Goal: Contribute content: Add original content to the website for others to see

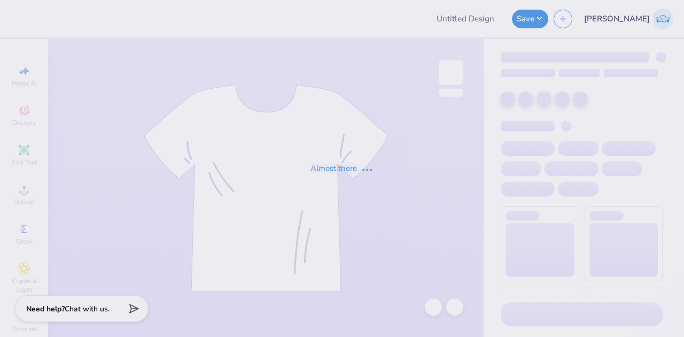
type input "bbyo merch"
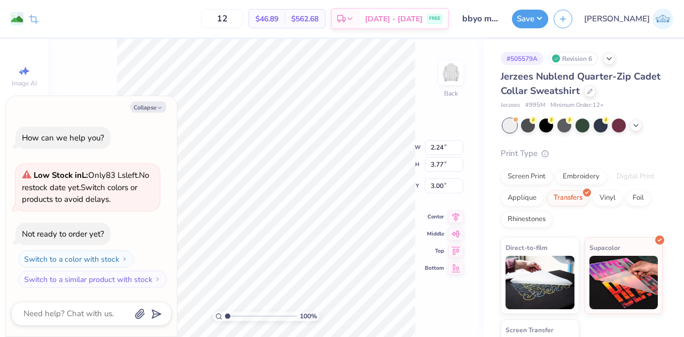
type textarea "x"
type input "3.37"
type input "1.53"
type input "3.30"
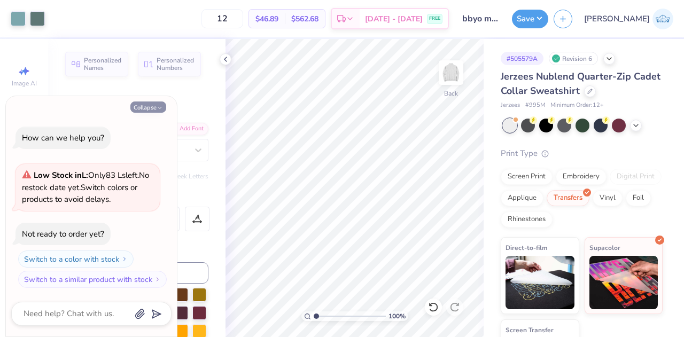
click at [152, 108] on button "Collapse" at bounding box center [148, 106] width 36 height 11
type textarea "x"
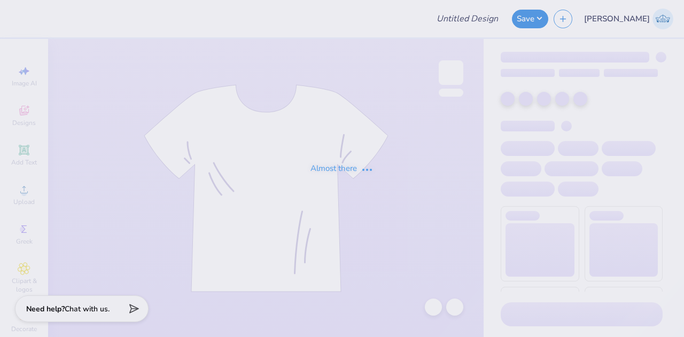
type input "Theta Delta Chi Rush"
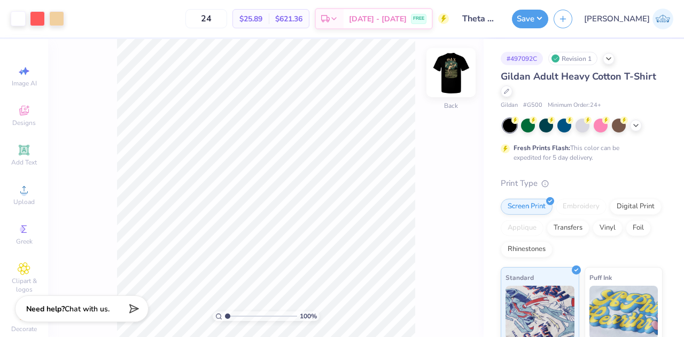
click at [449, 71] on img at bounding box center [450, 72] width 43 height 43
click at [56, 18] on div at bounding box center [56, 17] width 15 height 15
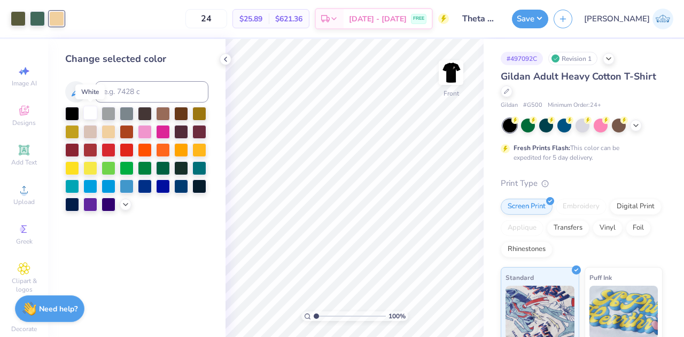
click at [96, 113] on div at bounding box center [90, 113] width 14 height 14
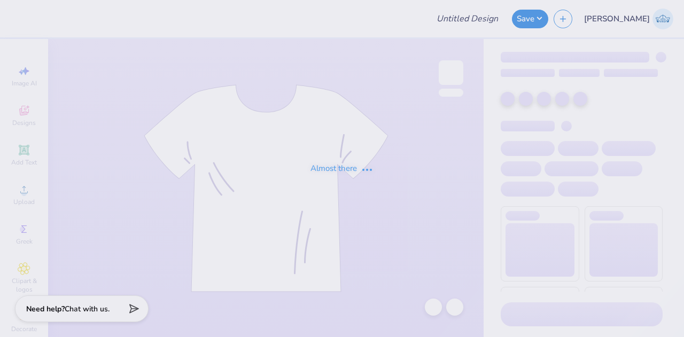
type input "dg gameday shorts 1"
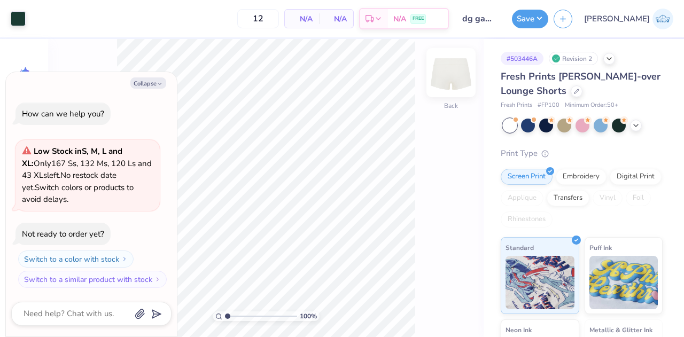
click at [450, 79] on img at bounding box center [450, 72] width 43 height 43
click at [145, 80] on button "Collapse" at bounding box center [148, 82] width 36 height 11
type textarea "x"
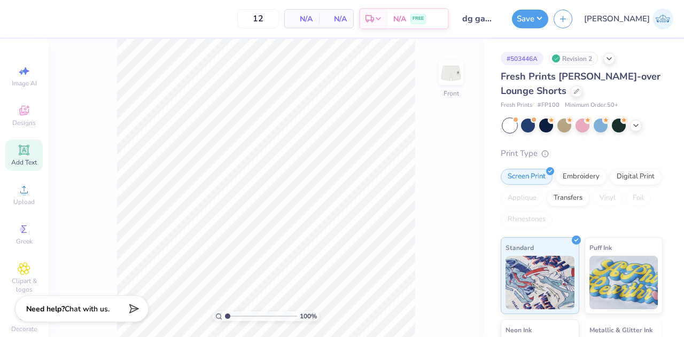
click at [20, 155] on icon at bounding box center [24, 150] width 13 height 13
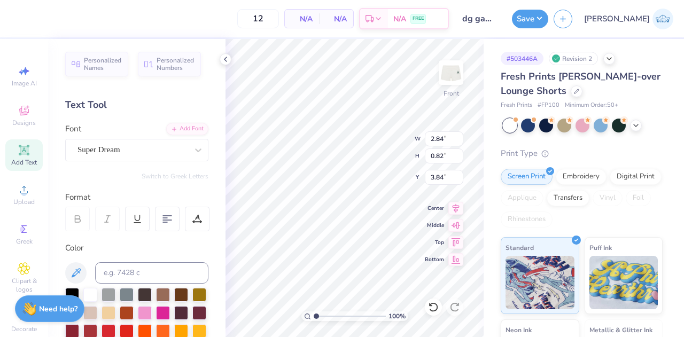
scroll to position [9, 2]
